Goal: Information Seeking & Learning: Find specific fact

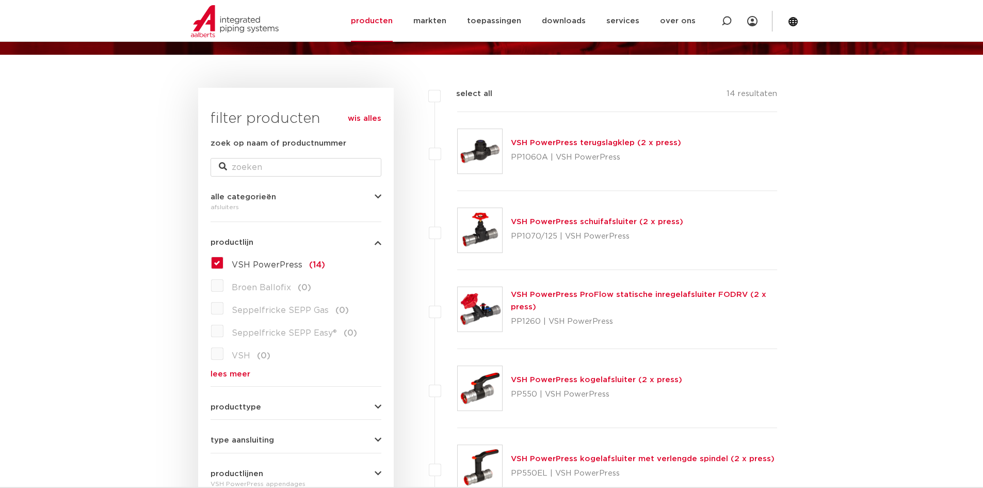
scroll to position [112, 0]
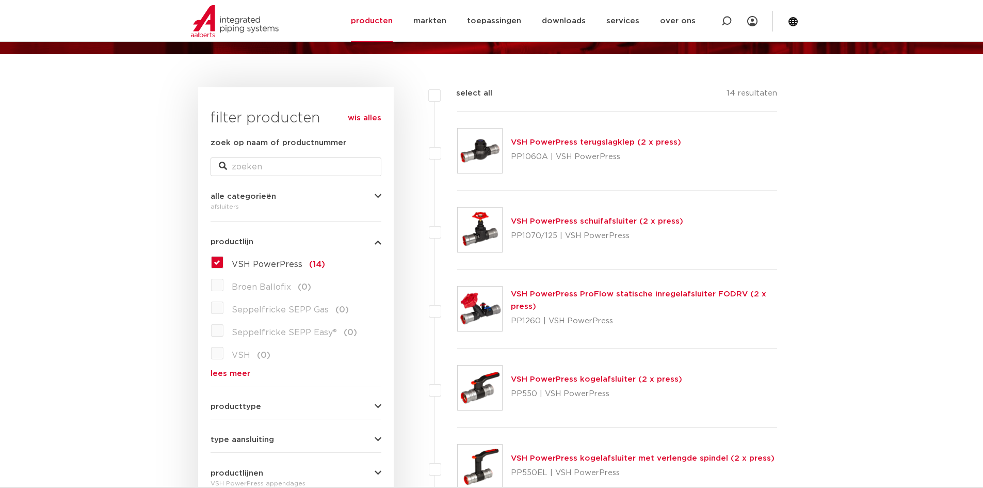
click at [666, 293] on link "VSH PowerPress ProFlow statische inregelafsluiter FODRV (2 x press)" at bounding box center [639, 300] width 256 height 20
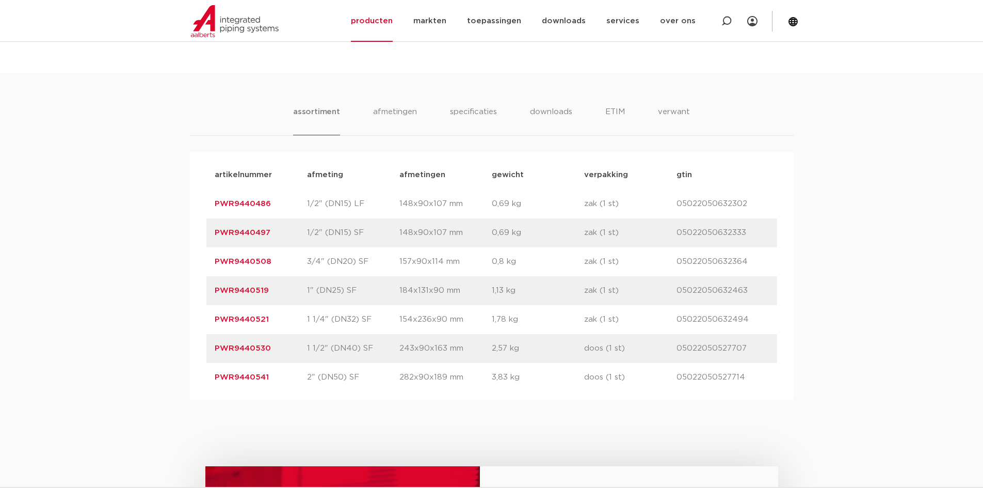
scroll to position [568, 0]
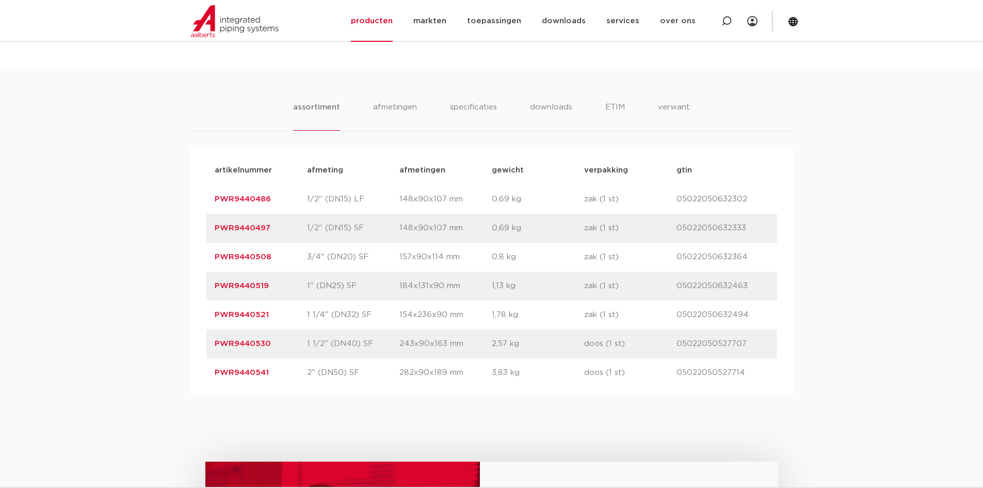
drag, startPoint x: 276, startPoint y: 343, endPoint x: 216, endPoint y: 341, distance: 59.9
click at [216, 341] on p "PWR9440530" at bounding box center [261, 344] width 92 height 12
copy link "PWR9440530"
click at [817, 137] on div "assortiment afmetingen specificaties downloads ETIM verwant assortiment afmetin…" at bounding box center [491, 231] width 983 height 327
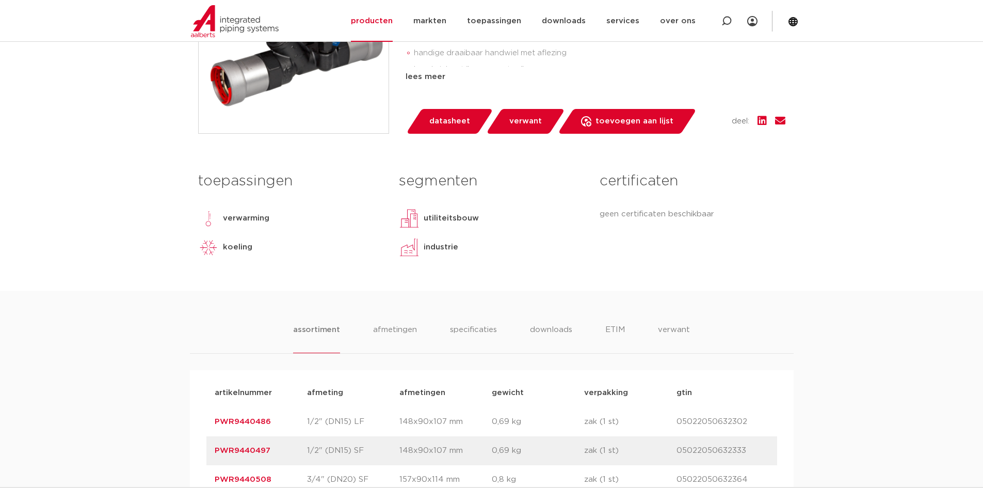
scroll to position [0, 0]
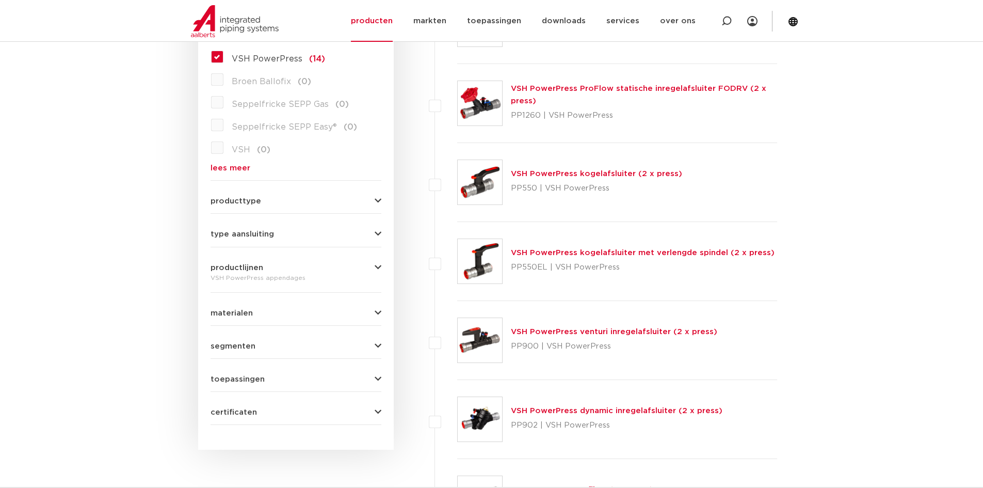
scroll to position [318, 0]
click at [567, 171] on link "VSH PowerPress kogelafsluiter (2 x press)" at bounding box center [596, 173] width 171 height 8
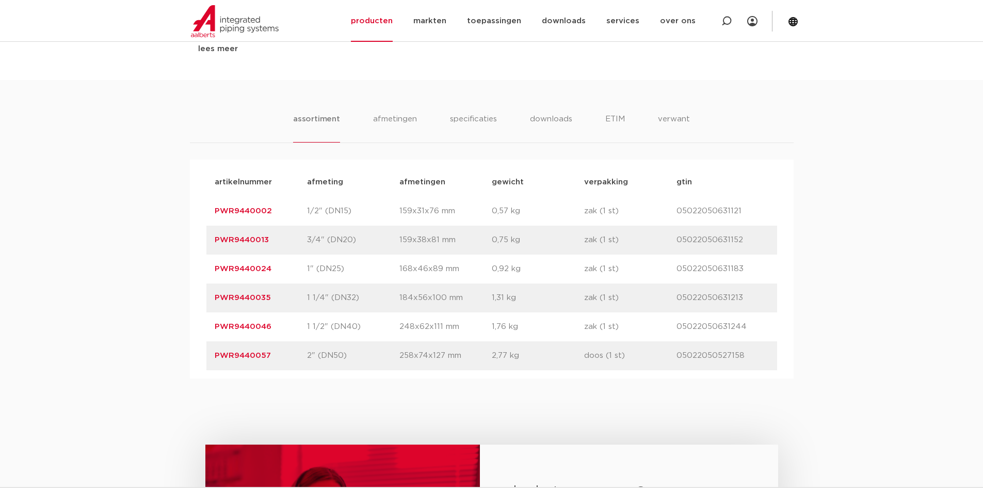
scroll to position [619, 0]
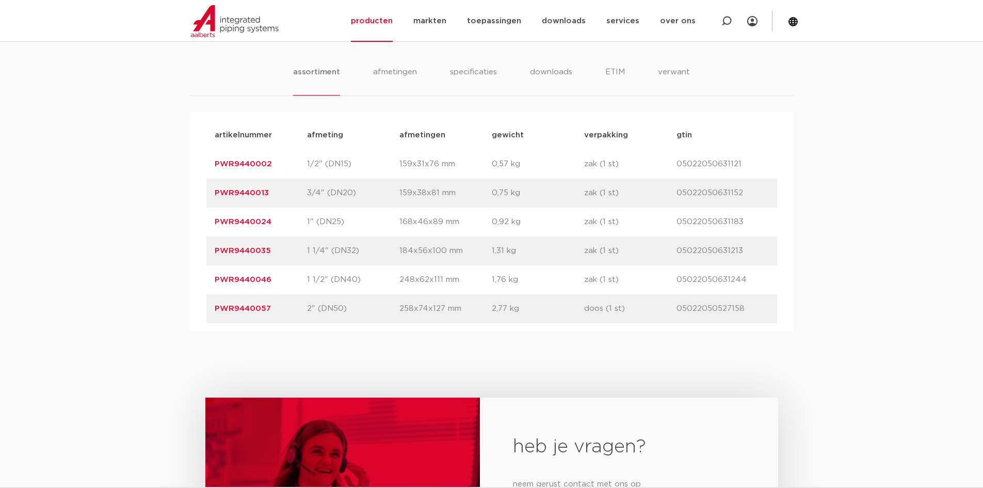
drag, startPoint x: 274, startPoint y: 281, endPoint x: 216, endPoint y: 280, distance: 57.8
click at [216, 280] on p "PWR9440046" at bounding box center [261, 280] width 92 height 12
copy link "PWR9440046"
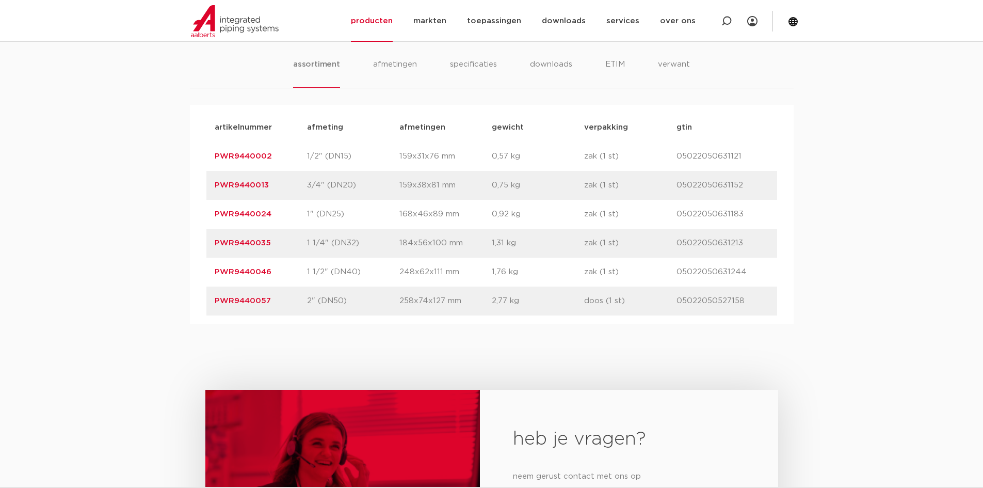
scroll to position [568, 0]
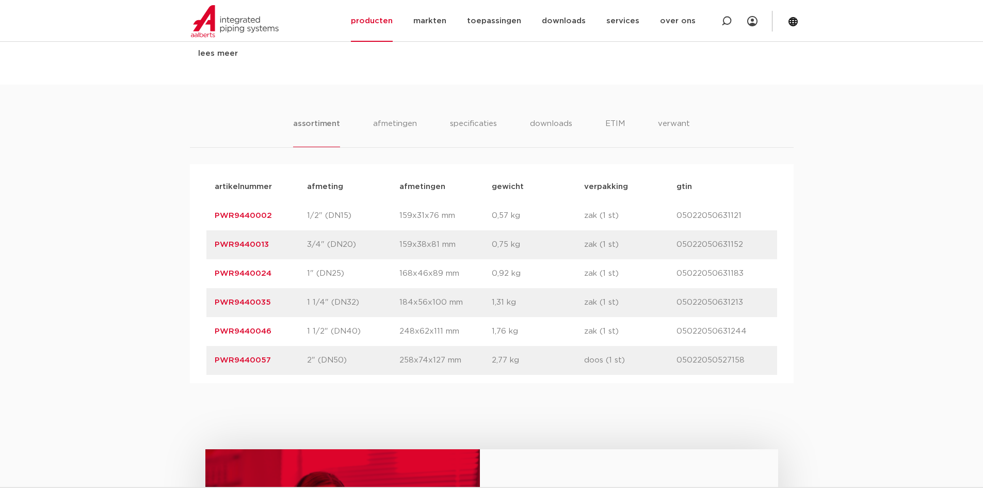
drag, startPoint x: 271, startPoint y: 359, endPoint x: 215, endPoint y: 363, distance: 56.4
click at [215, 363] on p "PWR9440057" at bounding box center [261, 360] width 92 height 12
copy link "PWR9440057"
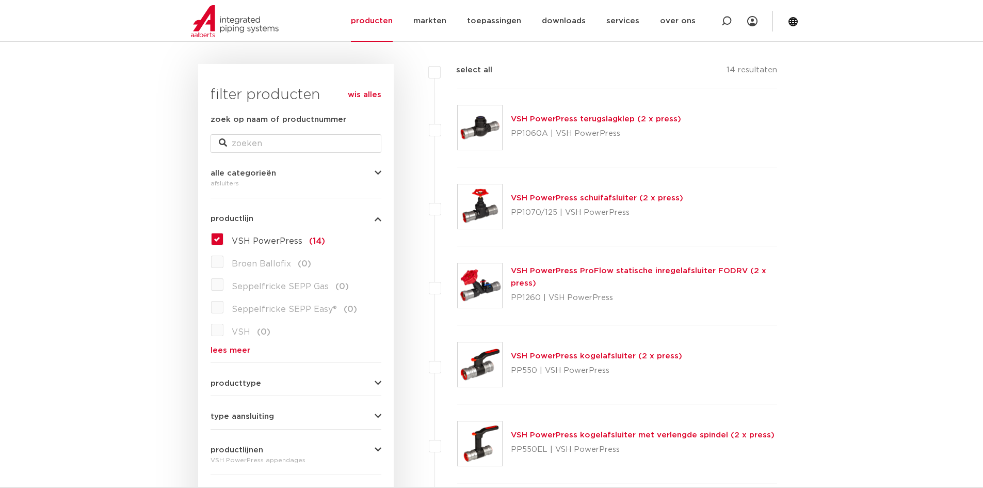
scroll to position [73, 0]
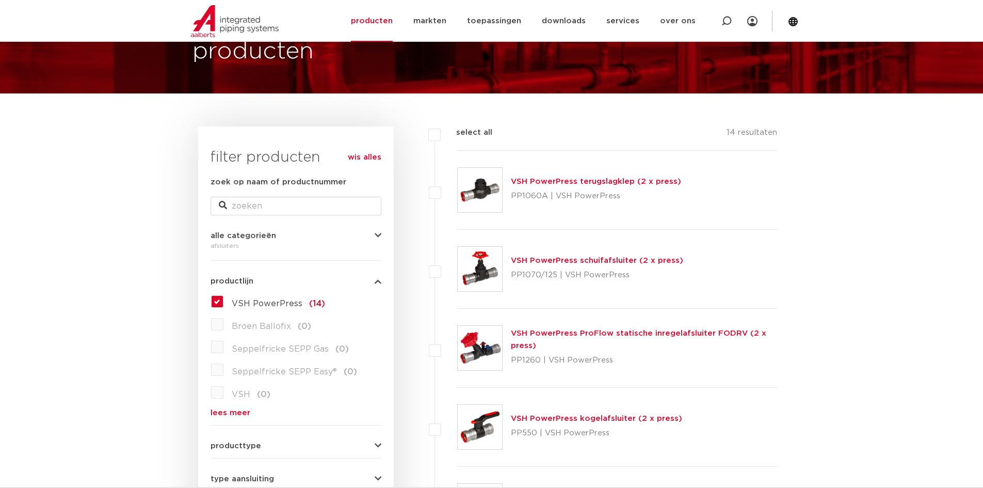
click at [554, 335] on link "VSH PowerPress ProFlow statische inregelafsluiter FODRV (2 x press)" at bounding box center [639, 339] width 256 height 20
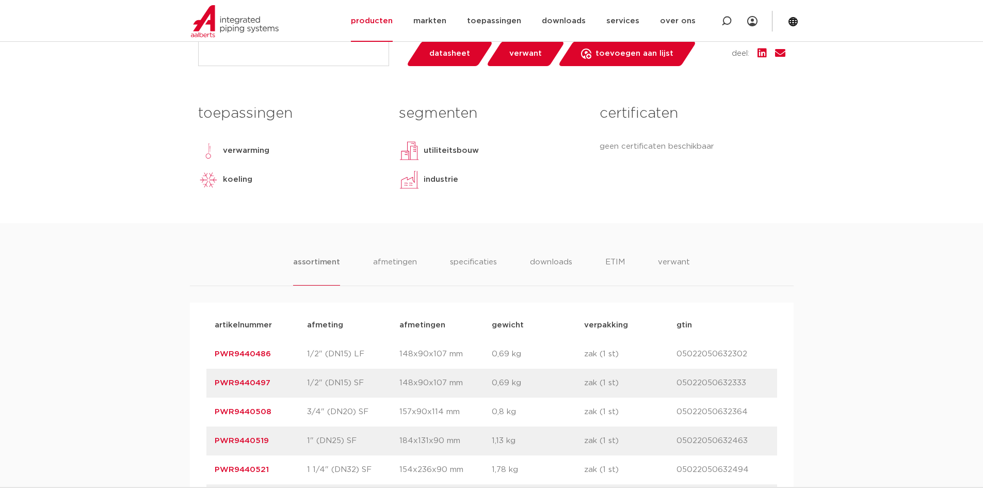
scroll to position [619, 0]
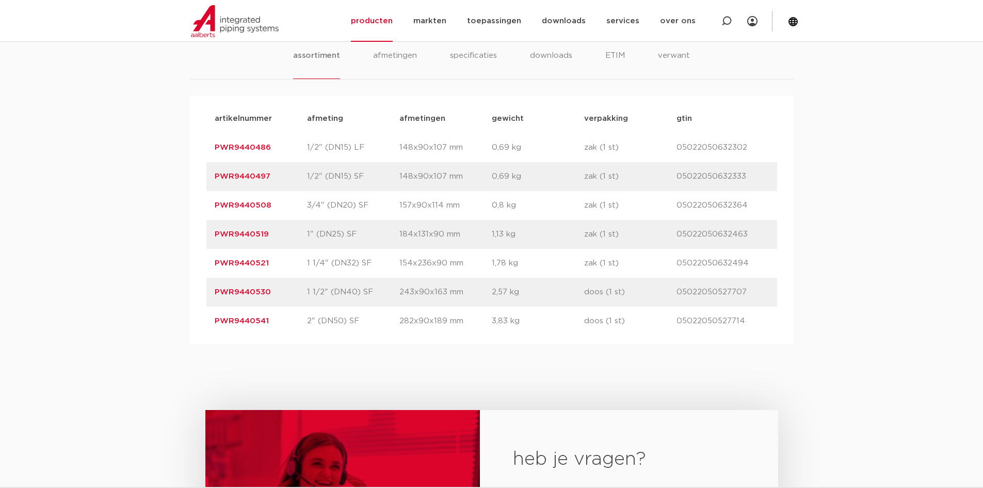
drag, startPoint x: 249, startPoint y: 320, endPoint x: 214, endPoint y: 322, distance: 35.1
click at [214, 322] on div "artikelnummer PWR9440541 afmeting 2" (DN50) SF [GEOGRAPHIC_DATA] 282x90x189 mm …" at bounding box center [491, 321] width 571 height 29
copy link "PWR9440541"
